Goal: Obtain resource: Obtain resource

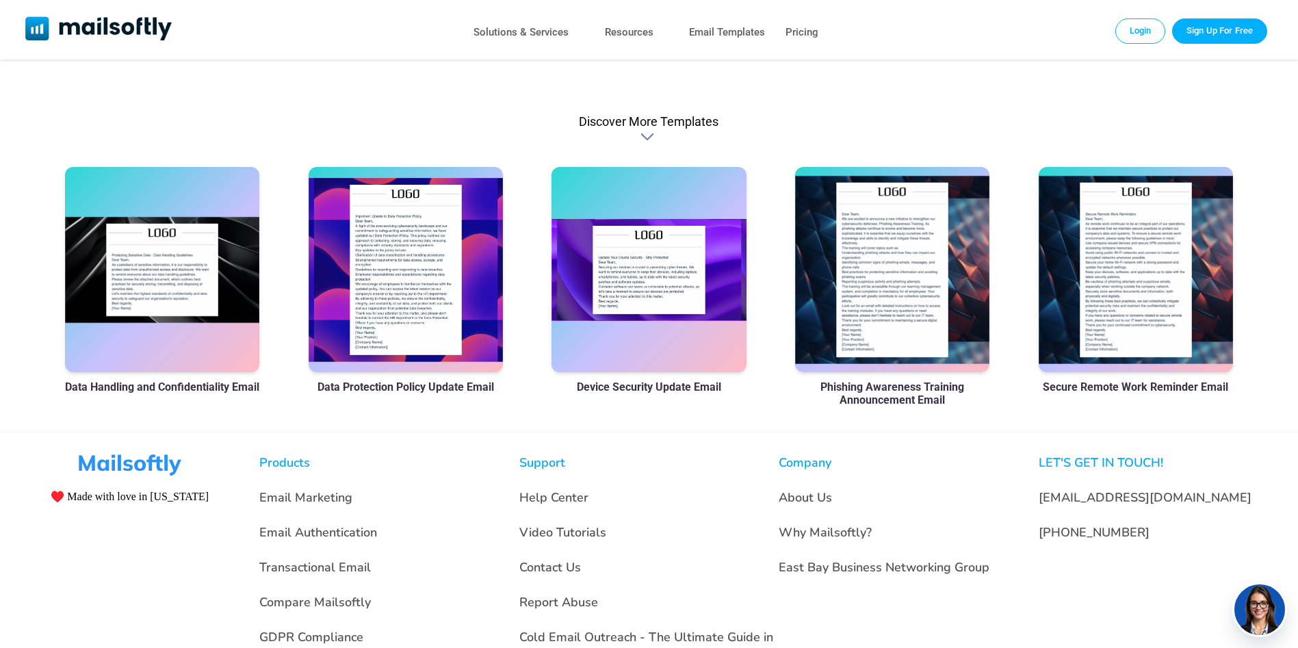
scroll to position [975, 0]
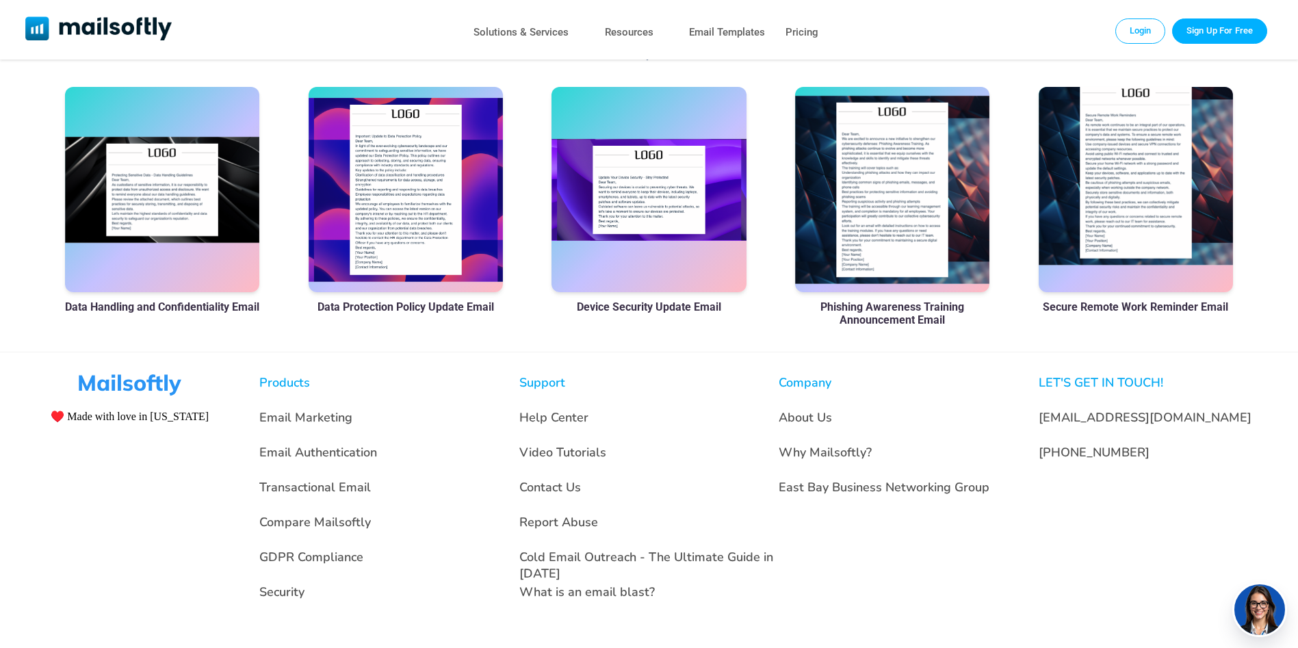
click at [1133, 195] on div at bounding box center [1135, 189] width 195 height 205
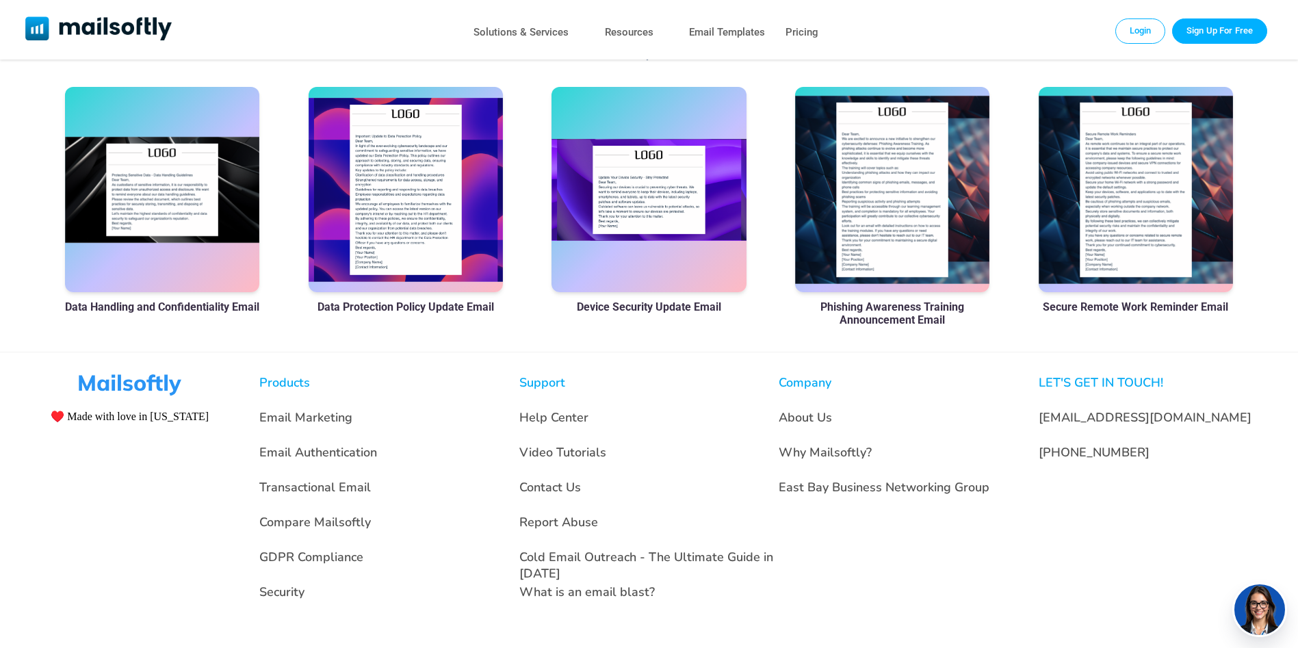
click at [860, 308] on h3 "Phishing Awareness Training Announcement Email" at bounding box center [892, 313] width 195 height 26
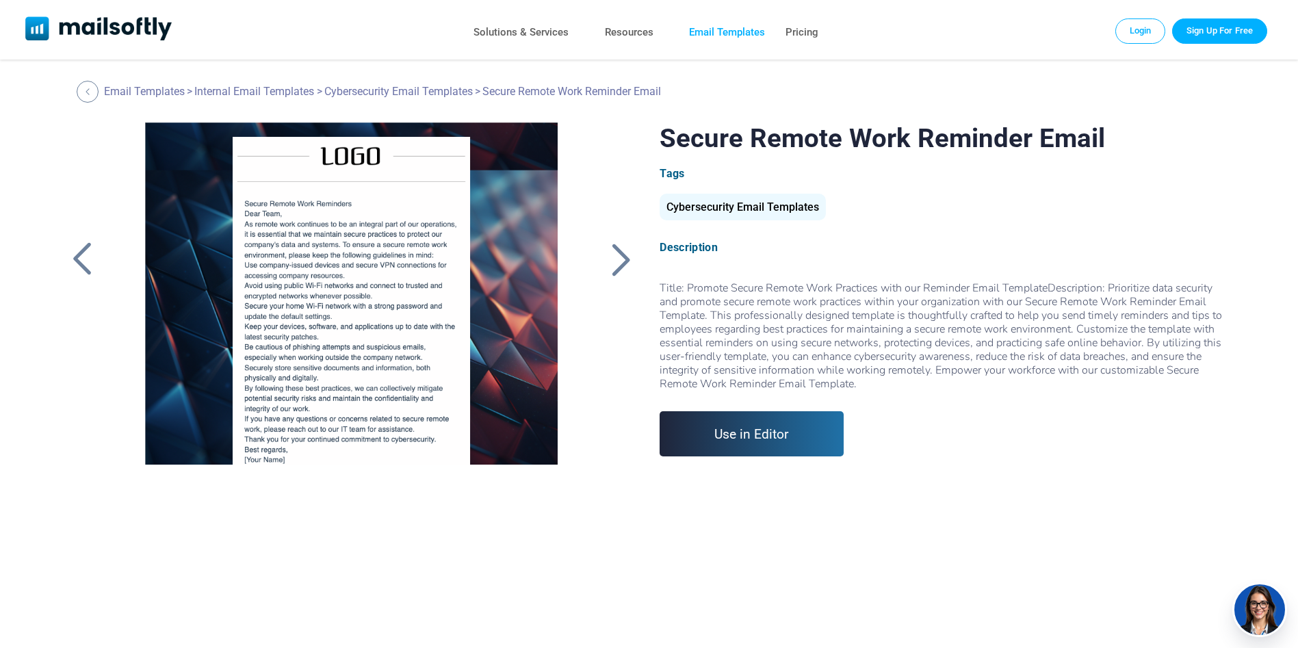
click at [715, 30] on link "Email Templates" at bounding box center [727, 33] width 76 height 20
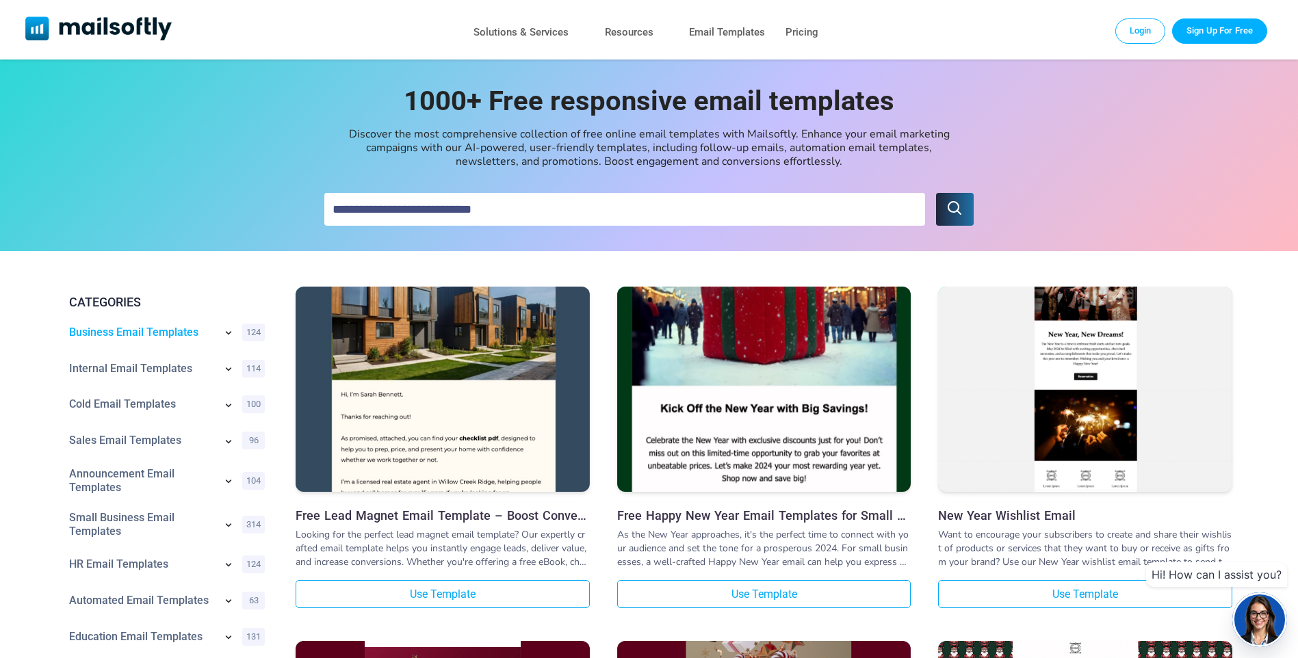
click at [140, 335] on link "Business Email Templates" at bounding box center [142, 333] width 146 height 14
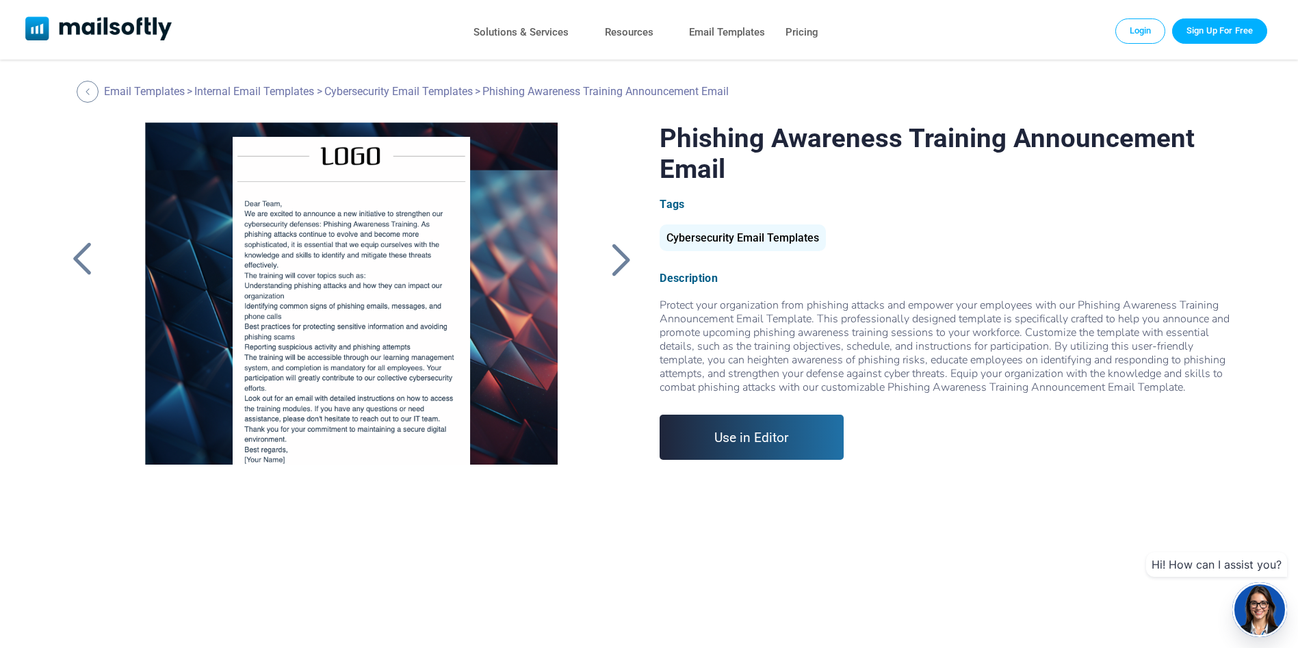
scroll to position [49, 0]
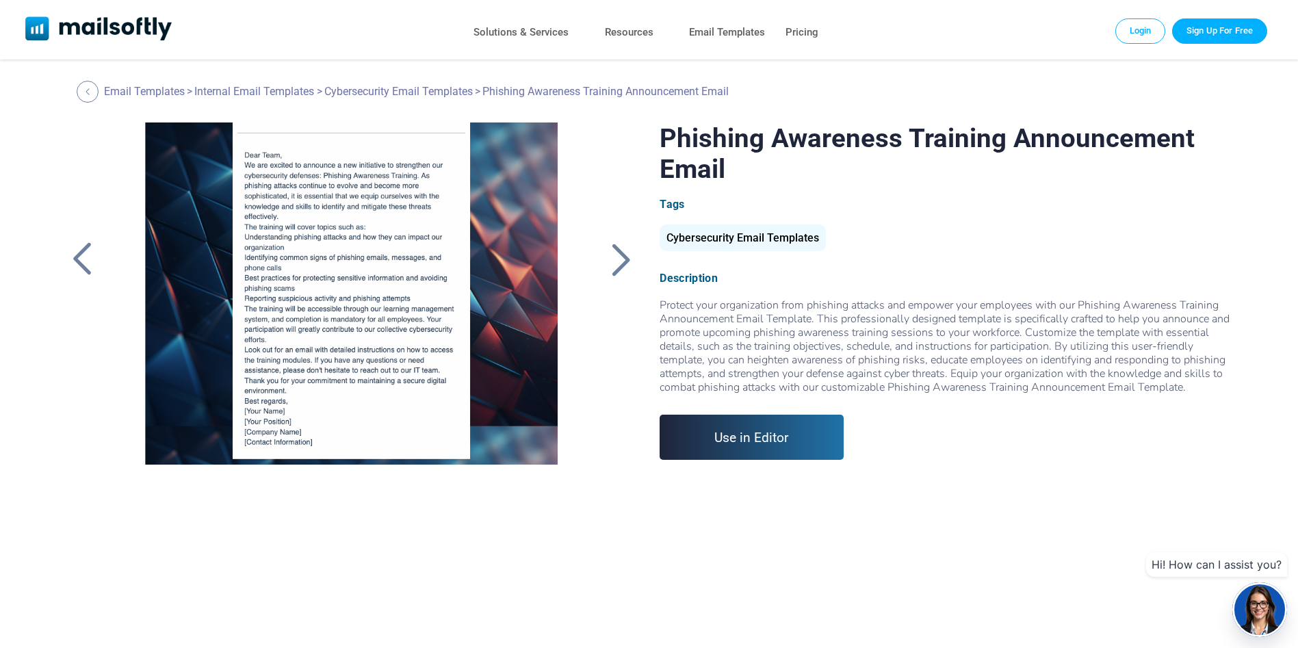
drag, startPoint x: 314, startPoint y: 222, endPoint x: 217, endPoint y: 319, distance: 137.4
drag, startPoint x: 217, startPoint y: 319, endPoint x: 377, endPoint y: 284, distance: 164.0
drag, startPoint x: 377, startPoint y: 284, endPoint x: 367, endPoint y: 280, distance: 11.1
click at [367, 280] on div at bounding box center [351, 293] width 458 height 342
